Goal: Check status: Check status

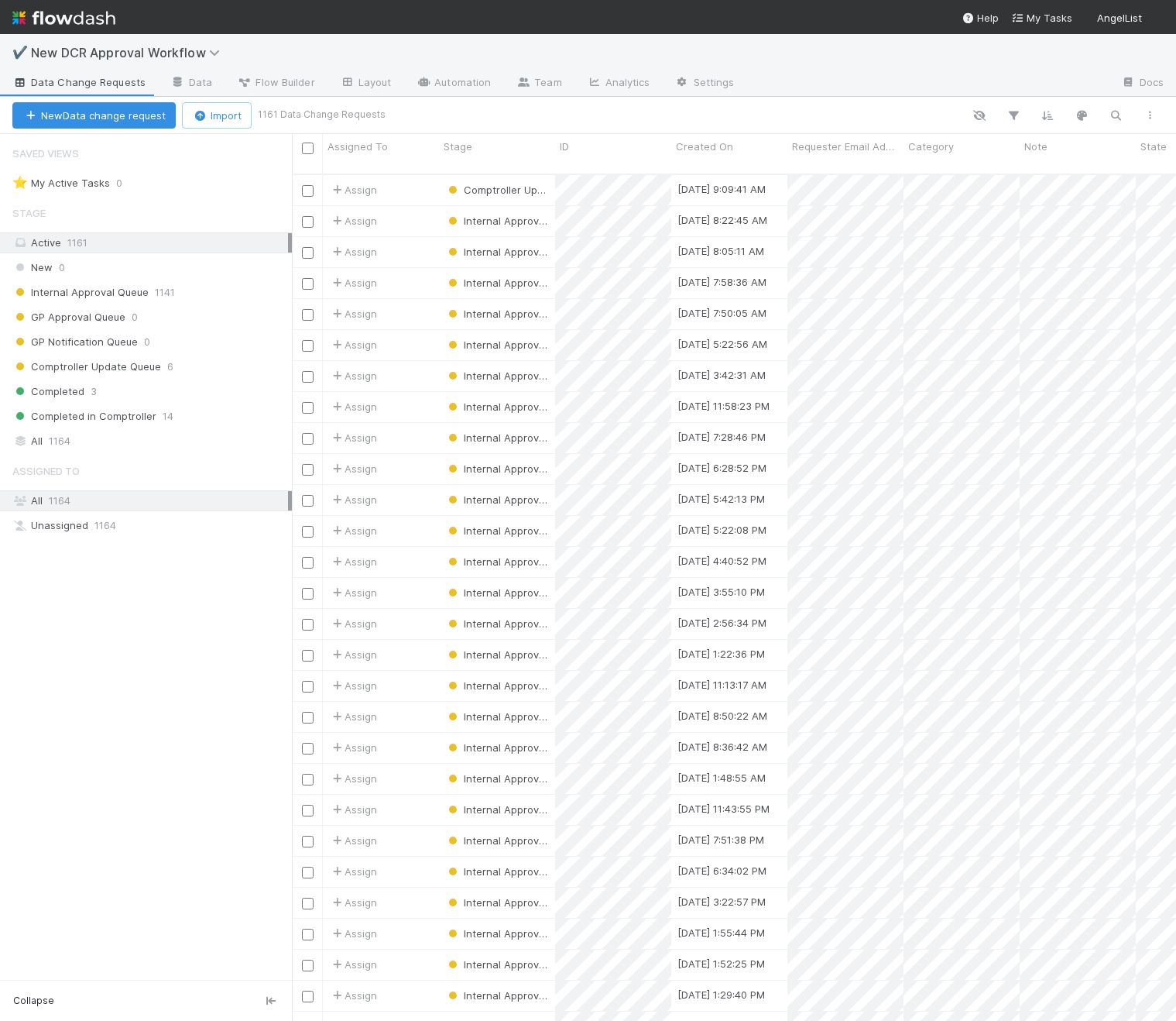
scroll to position [1, 1]
click at [834, 78] on div at bounding box center [927, 83] width 361 height 25
click at [225, 288] on div "Internal Approval Queue 1141" at bounding box center [152, 292] width 280 height 19
click at [180, 364] on div "Comptroller Update Queue 6" at bounding box center [152, 367] width 280 height 19
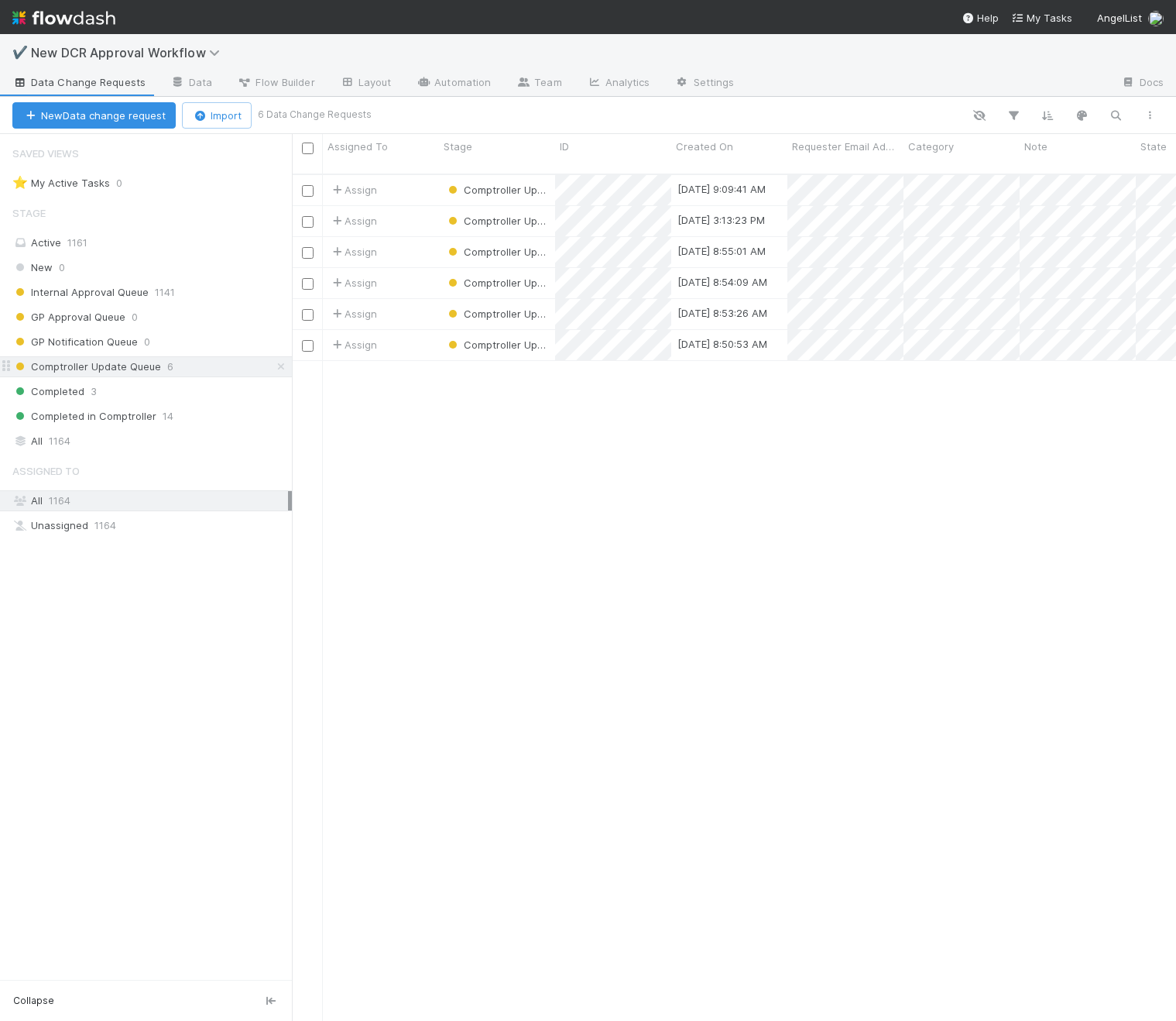
scroll to position [859, 884]
click at [86, 249] on div "Active 1161" at bounding box center [149, 242] width 275 height 19
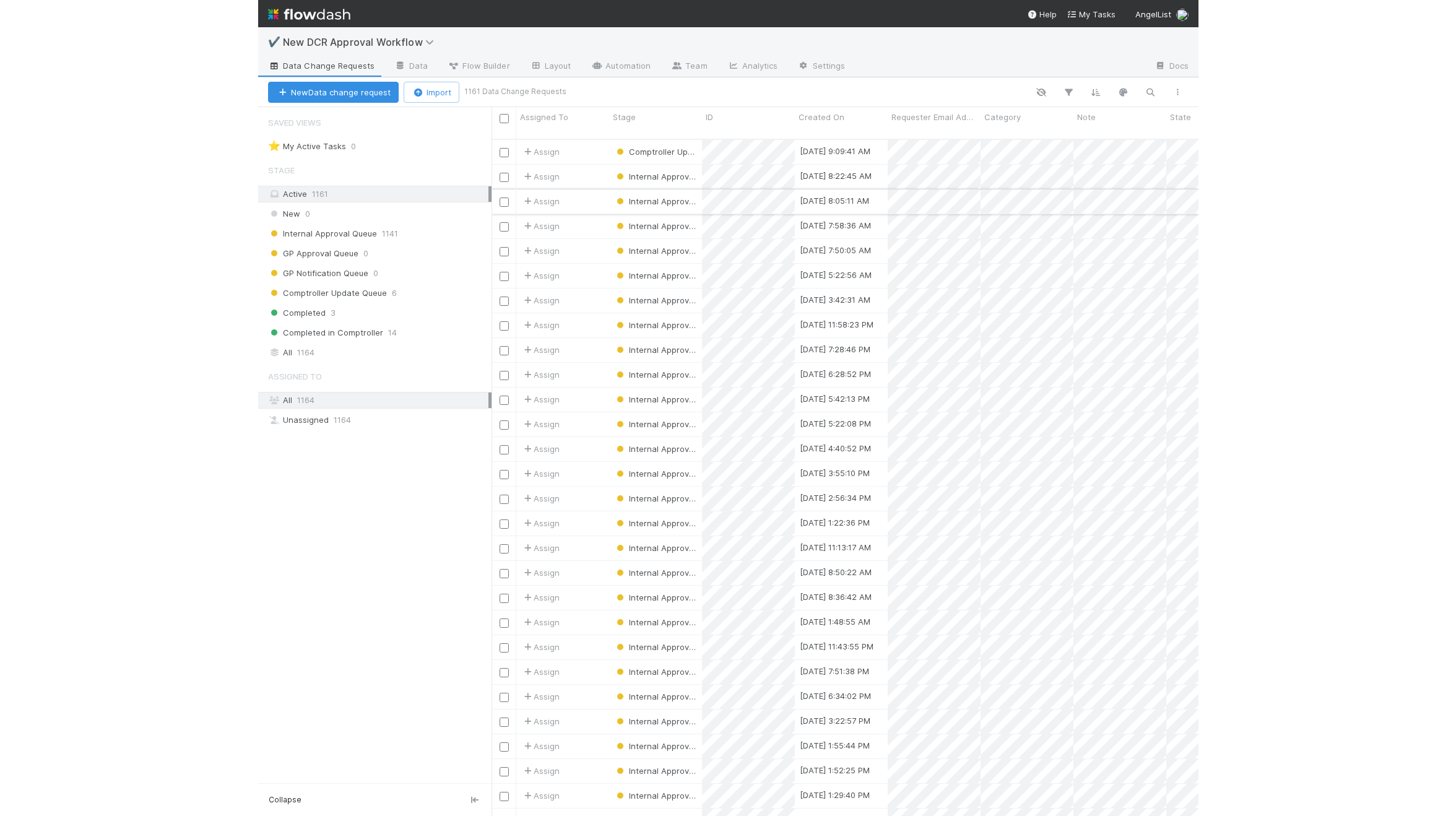
scroll to position [687, 707]
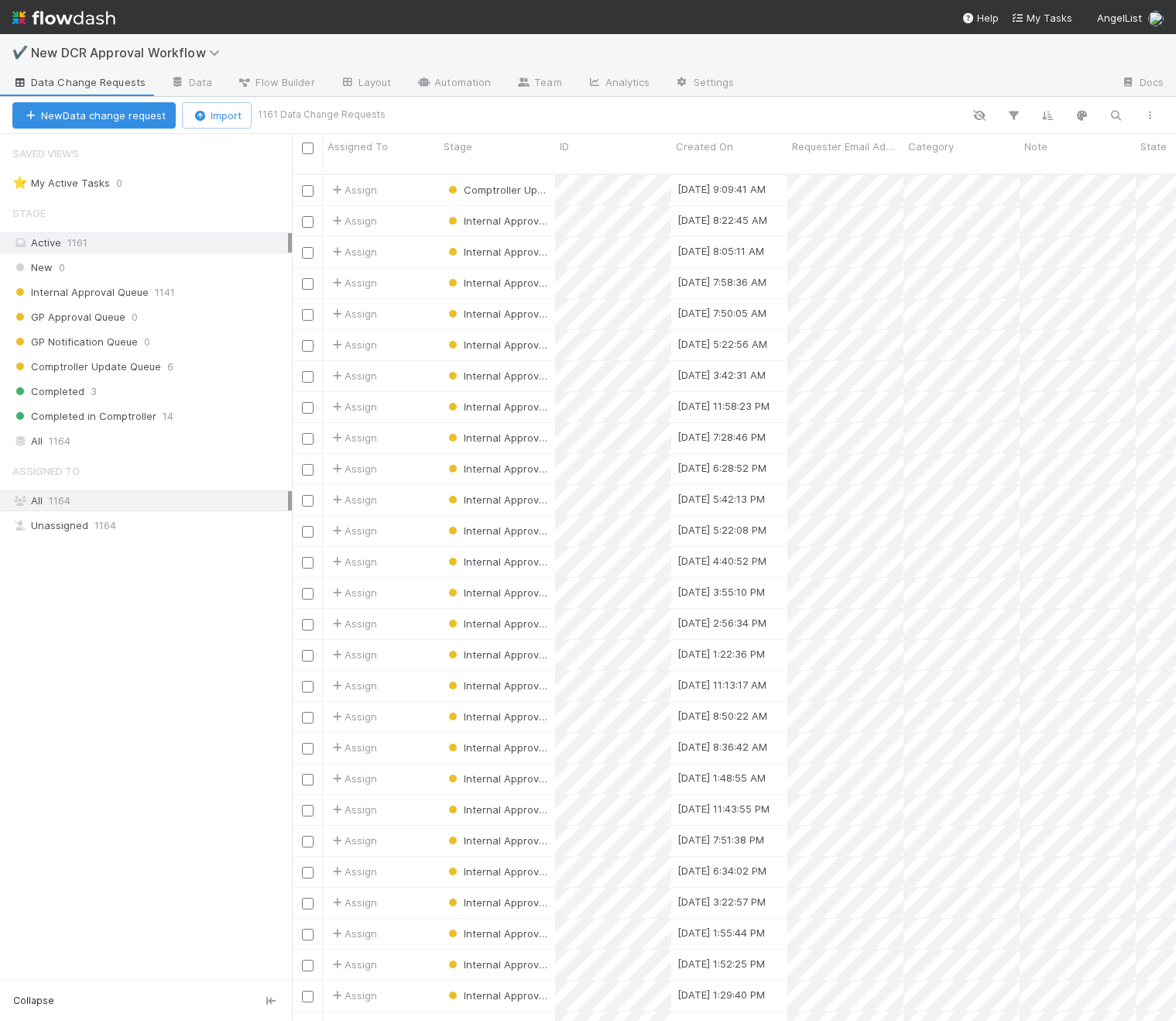
click at [851, 71] on div at bounding box center [927, 83] width 361 height 25
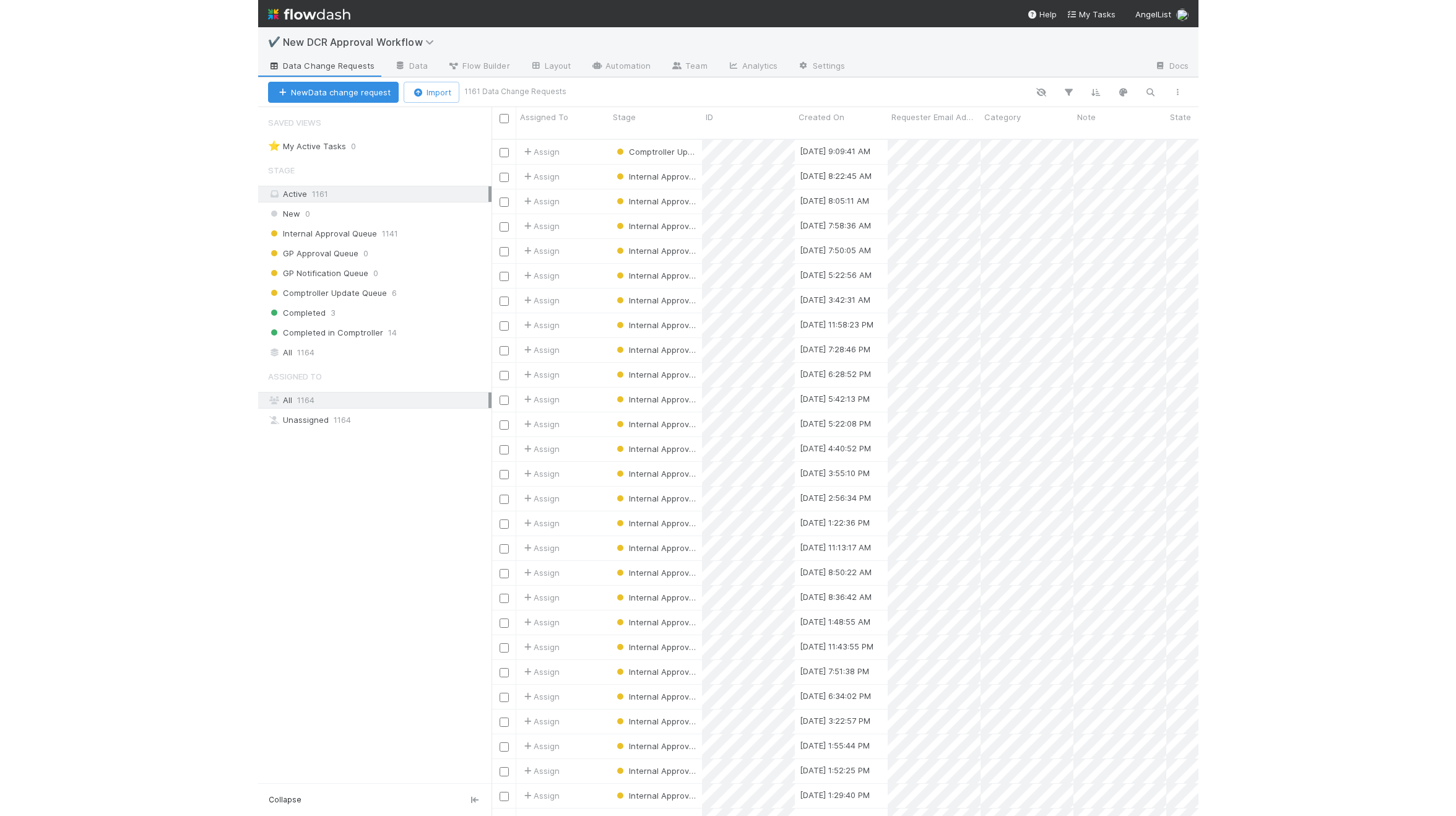
scroll to position [687, 1223]
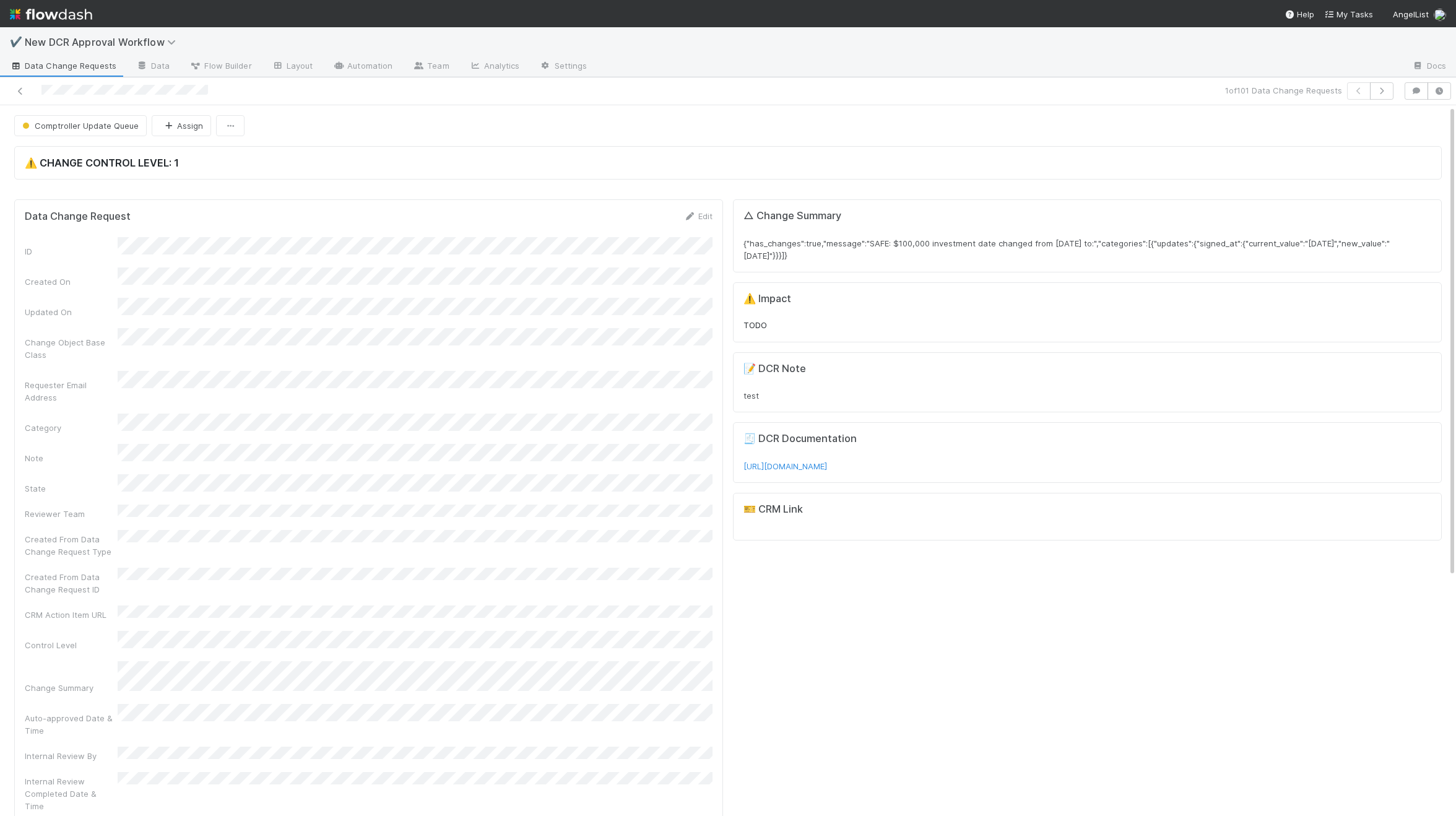
drag, startPoint x: 806, startPoint y: 252, endPoint x: 870, endPoint y: 252, distance: 64.0
click at [870, 252] on span "{"has_changes":true,"message":"SAFE: $100,000 investment date changed from [DAT…" at bounding box center [1066, 249] width 646 height 22
